Goal: Register for event/course

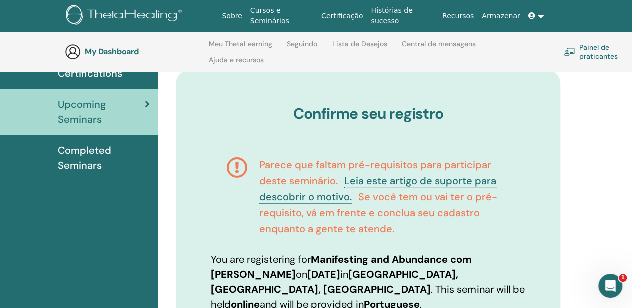
scroll to position [239, 0]
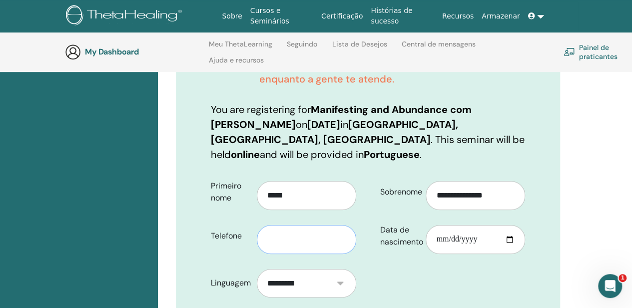
click at [294, 225] on input "text" at bounding box center [306, 239] width 99 height 29
type input "**********"
click at [453, 225] on input "Data de nascimento" at bounding box center [474, 239] width 99 height 29
click at [442, 227] on input "Data de nascimento" at bounding box center [474, 239] width 99 height 29
click at [467, 225] on input "Data de nascimento" at bounding box center [474, 239] width 99 height 29
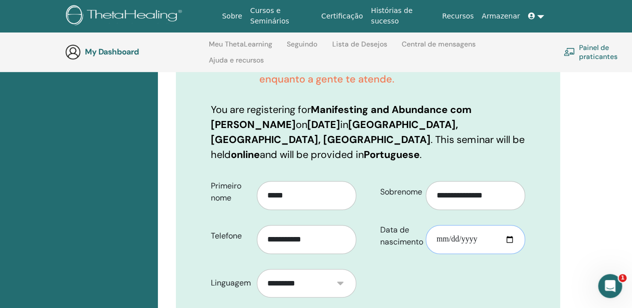
type input "**********"
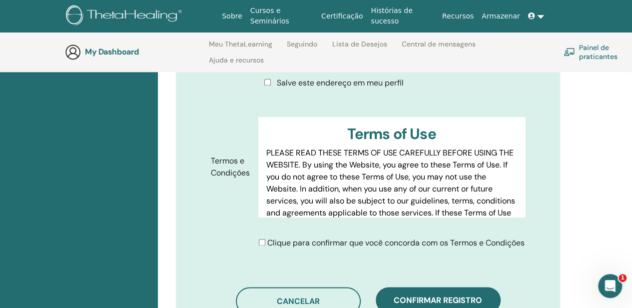
scroll to position [739, 0]
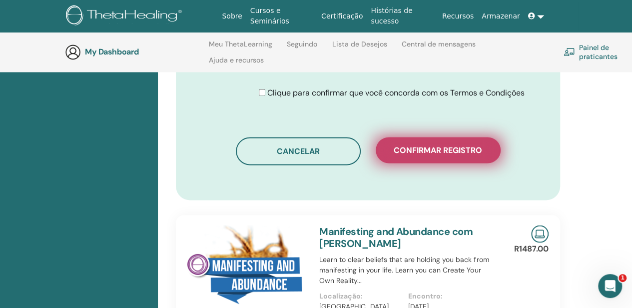
click at [456, 150] on span "Confirmar registro" at bounding box center [438, 150] width 88 height 10
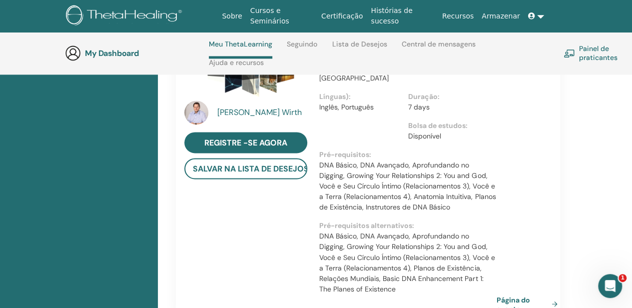
scroll to position [941, 0]
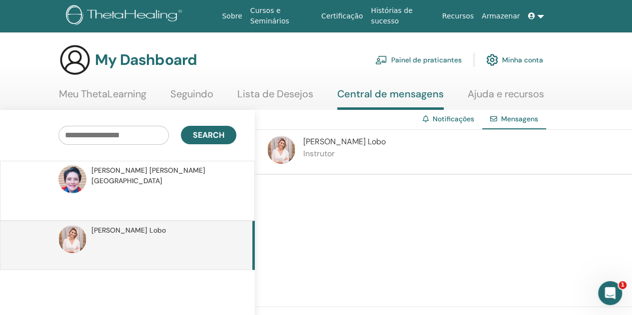
click at [107, 93] on link "Meu ThetaLearning" at bounding box center [102, 97] width 87 height 19
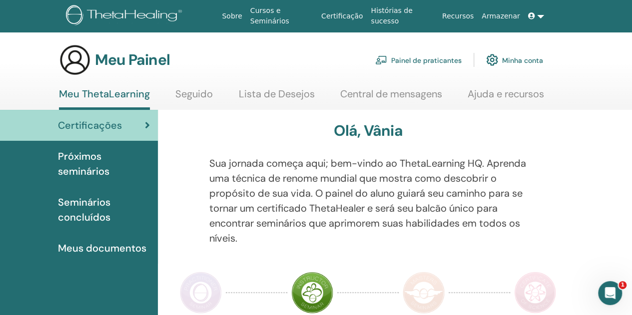
click at [90, 211] on font "Seminários concluídos" at bounding box center [84, 210] width 52 height 28
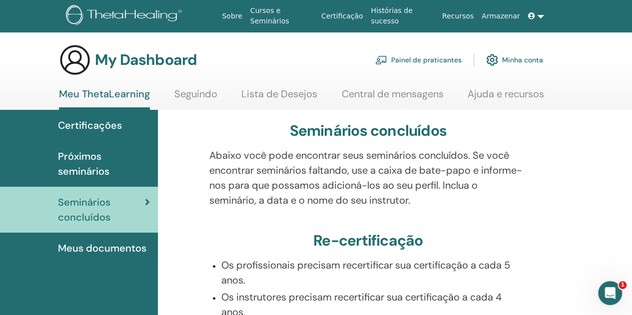
click at [100, 162] on span "Próximos seminários" at bounding box center [104, 164] width 92 height 30
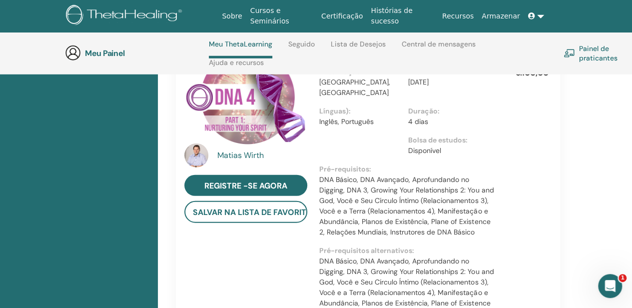
scroll to position [1241, 0]
